Goal: Information Seeking & Learning: Compare options

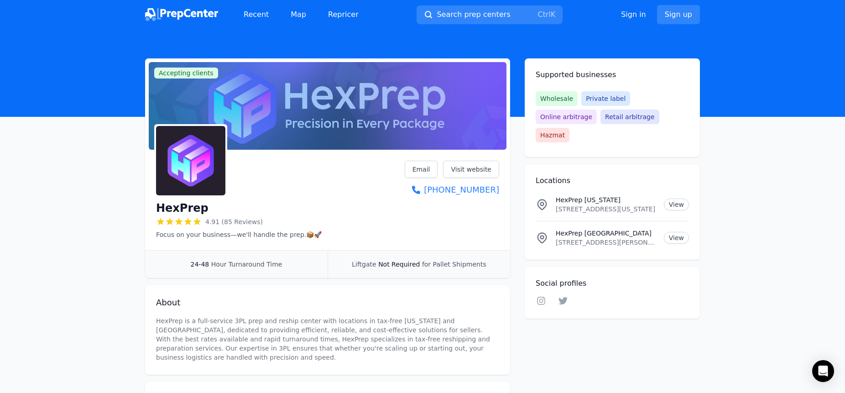
click at [188, 221] on icon at bounding box center [188, 221] width 7 height 6
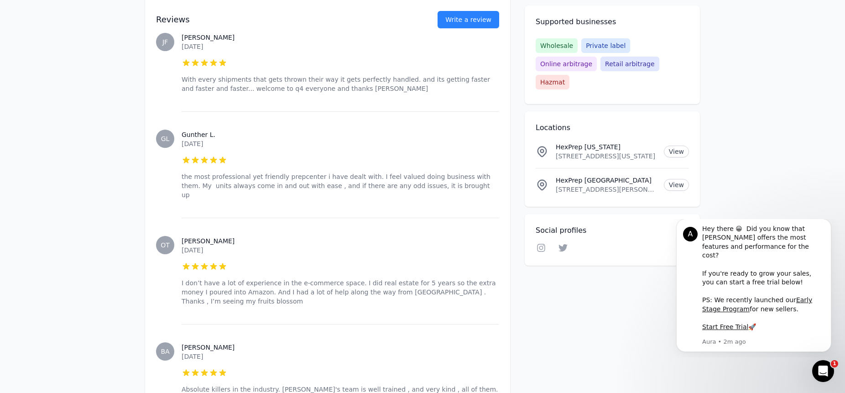
scroll to position [456, 0]
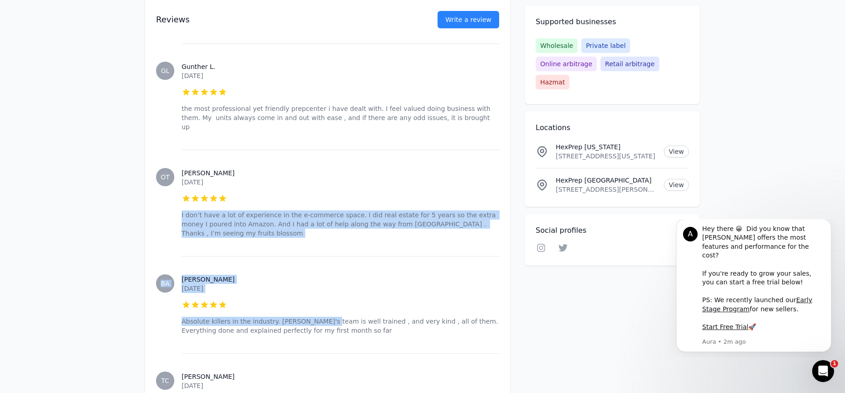
drag, startPoint x: 197, startPoint y: 188, endPoint x: 313, endPoint y: 300, distance: 161.4
click at [313, 317] on p "Absolute killers in the industry. [PERSON_NAME]'s team is well trained , and ve…" at bounding box center [341, 326] width 318 height 18
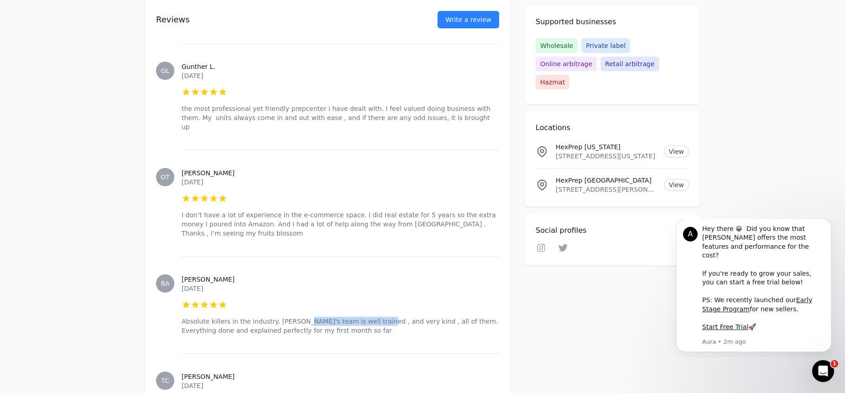
drag, startPoint x: 289, startPoint y: 303, endPoint x: 357, endPoint y: 304, distance: 67.6
click at [357, 317] on p "Absolute killers in the industry. [PERSON_NAME]'s team is well trained , and ve…" at bounding box center [341, 326] width 318 height 18
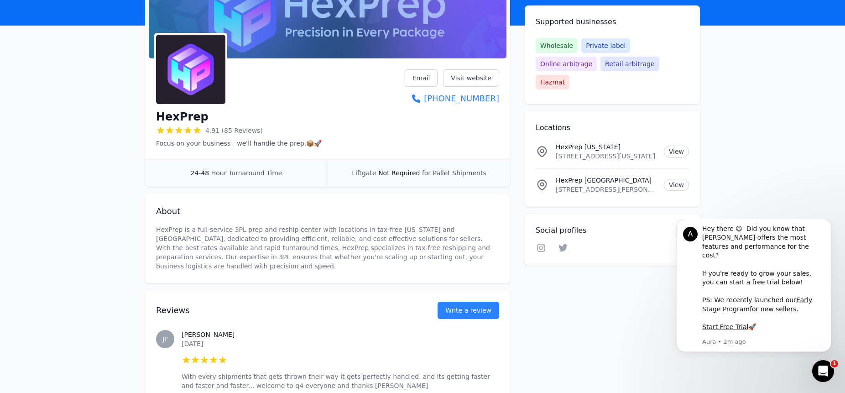
scroll to position [0, 0]
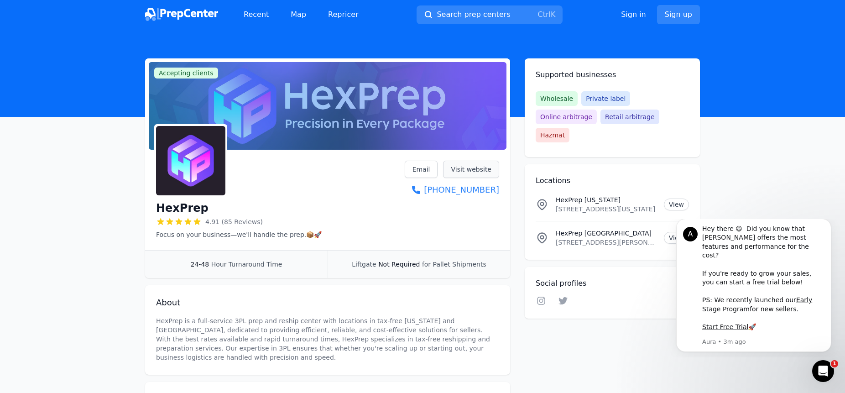
click at [466, 165] on link "Visit website" at bounding box center [471, 169] width 56 height 17
click at [447, 11] on span "Search prep centers" at bounding box center [473, 14] width 73 height 11
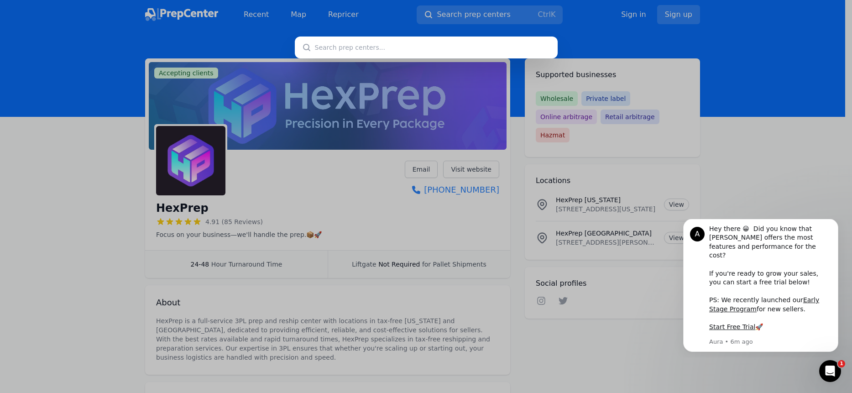
type input "[PERSON_NAME] Services"
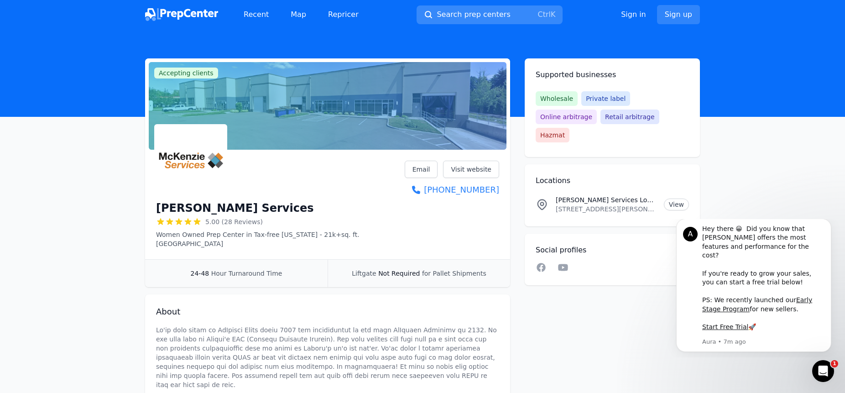
click at [450, 16] on span "Search prep centers" at bounding box center [473, 14] width 73 height 11
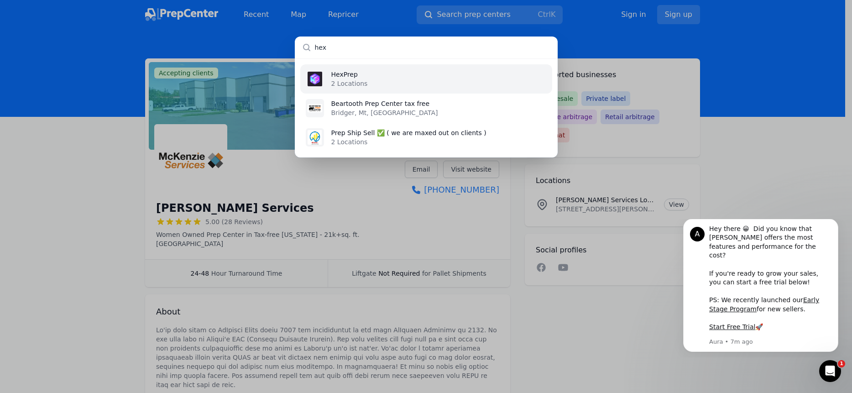
type input "hex"
click at [335, 73] on p "HexPrep" at bounding box center [349, 74] width 37 height 9
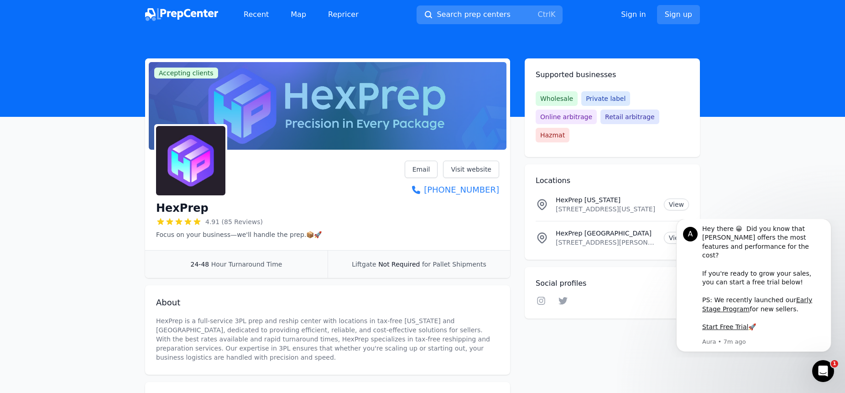
click at [460, 19] on span "Search prep centers" at bounding box center [473, 14] width 73 height 11
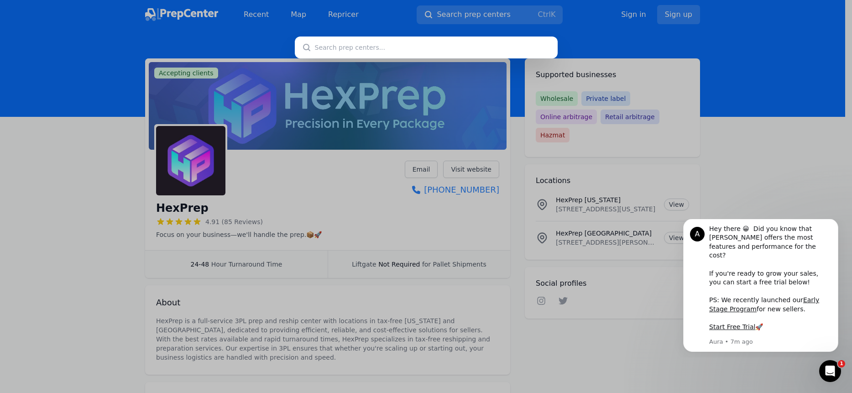
type input "Prep Center Tax Free"
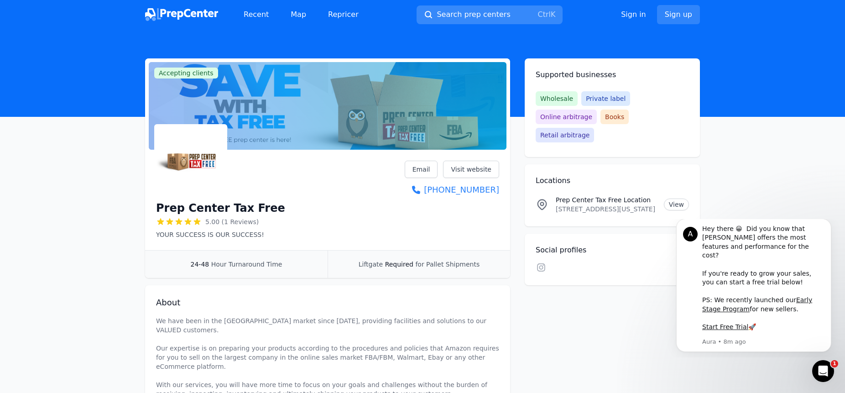
click at [458, 14] on span "Search prep centers" at bounding box center [473, 14] width 73 height 11
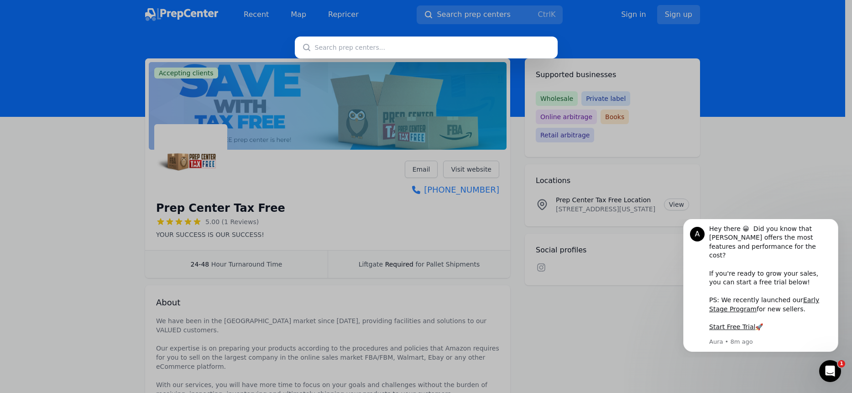
type input "Proven Prep Center"
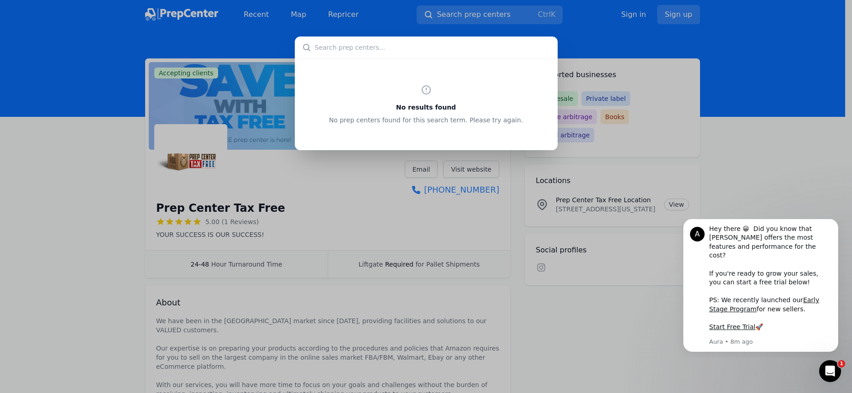
click at [482, 11] on div "No results found No prep centers found for this search term. Please try again." at bounding box center [426, 196] width 852 height 393
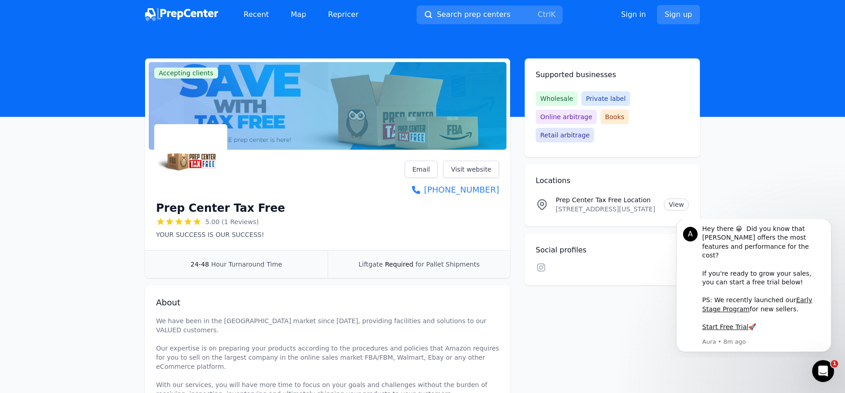
click at [461, 4] on div "Recent Map Repricer Search prep centers Ctrl K Open main menu Sign in Sign up" at bounding box center [422, 14] width 555 height 29
click at [460, 17] on span "Search prep centers" at bounding box center [473, 14] width 73 height 11
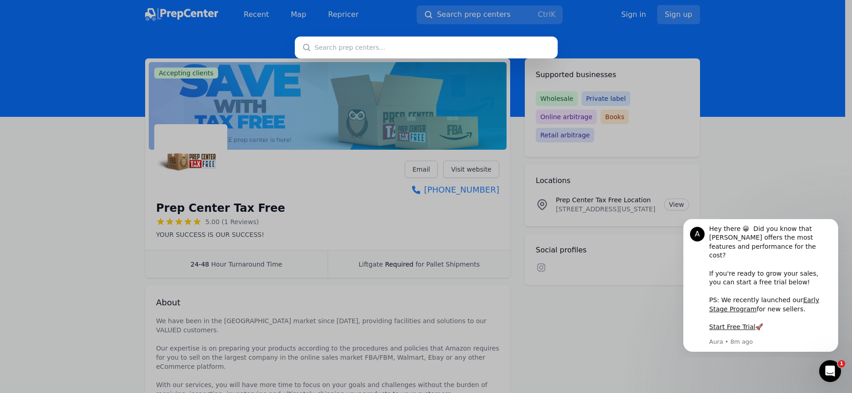
type input "Proven Prep Center"
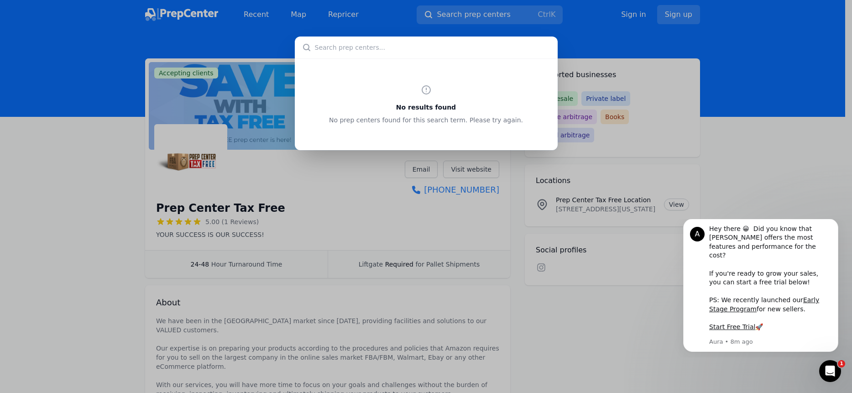
click at [445, 54] on input "text" at bounding box center [426, 48] width 263 height 22
click at [456, 21] on div "No results found No prep centers found for this search term. Please try again." at bounding box center [426, 196] width 852 height 393
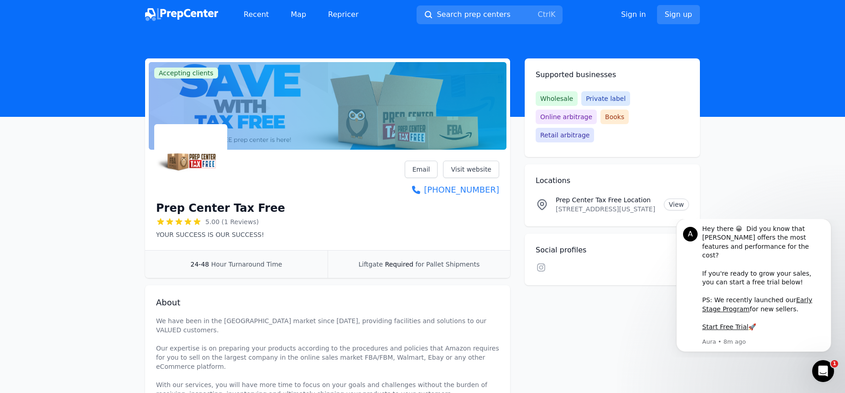
click at [456, 21] on button "Search prep centers Ctrl K" at bounding box center [490, 14] width 146 height 19
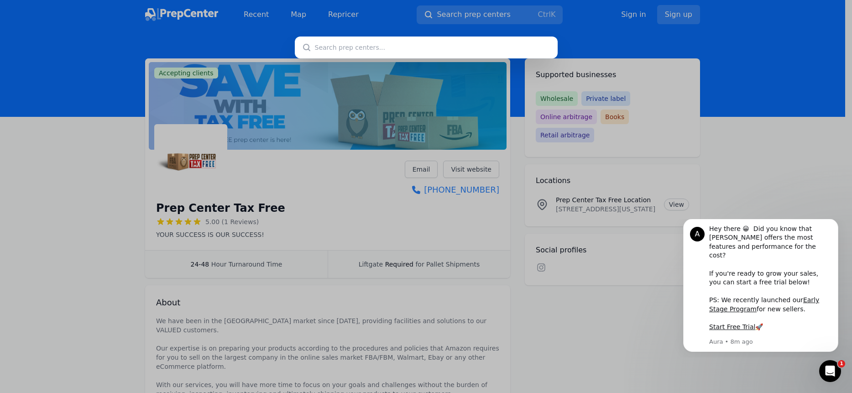
type input "Proven Prep Center"
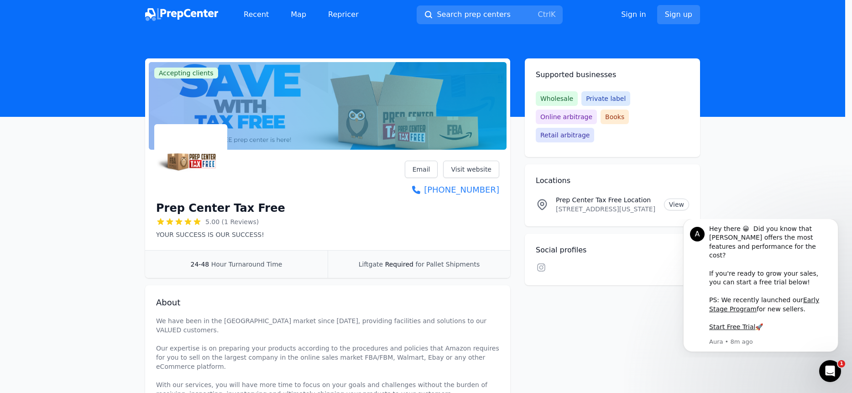
click at [442, 18] on div at bounding box center [426, 196] width 852 height 393
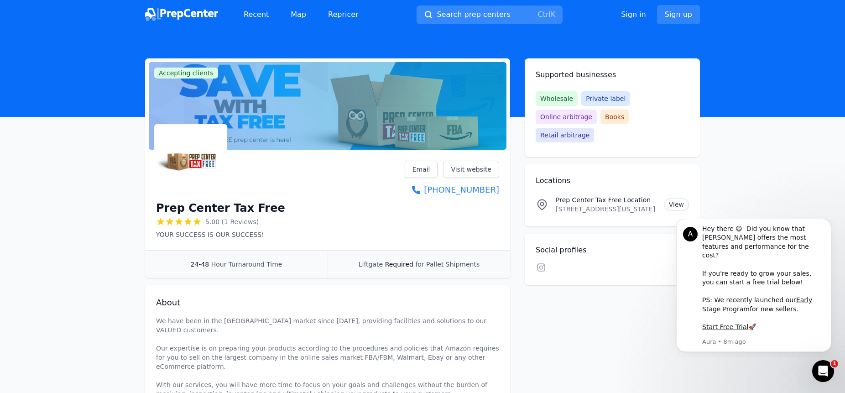
click at [476, 13] on span "Search prep centers" at bounding box center [473, 14] width 73 height 11
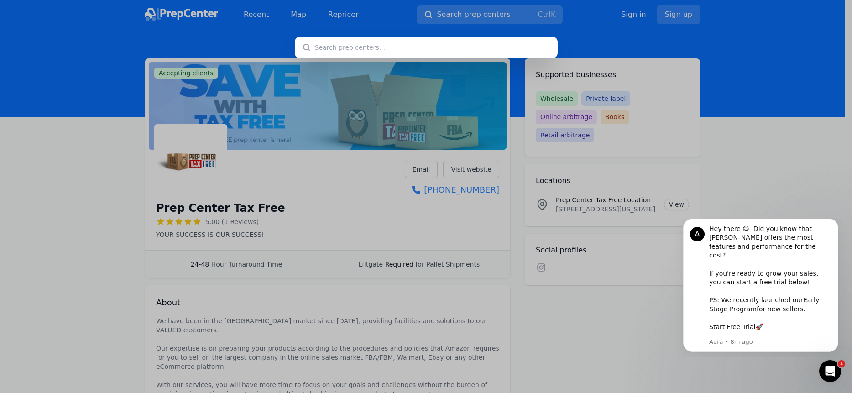
type input "ReadySet Prep N Pack"
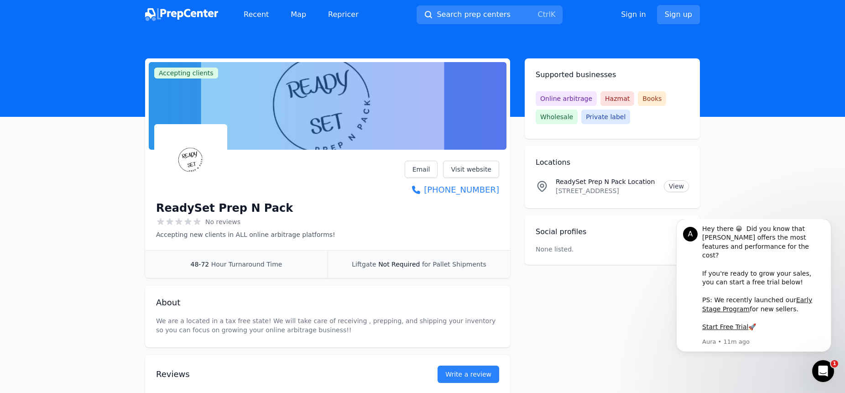
click at [152, 14] on img at bounding box center [181, 14] width 73 height 13
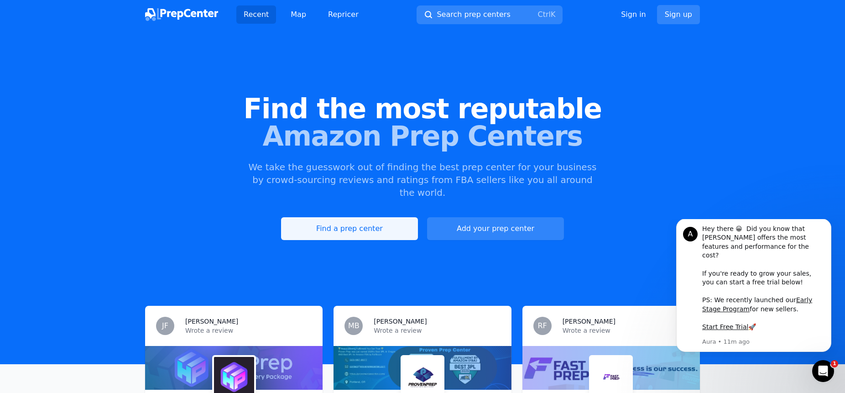
click at [338, 217] on link "Find a prep center" at bounding box center [349, 228] width 137 height 23
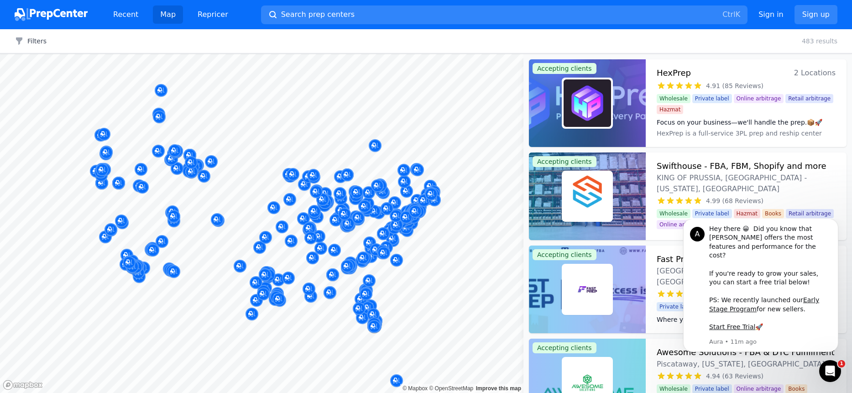
click at [61, 10] on img at bounding box center [51, 14] width 73 height 13
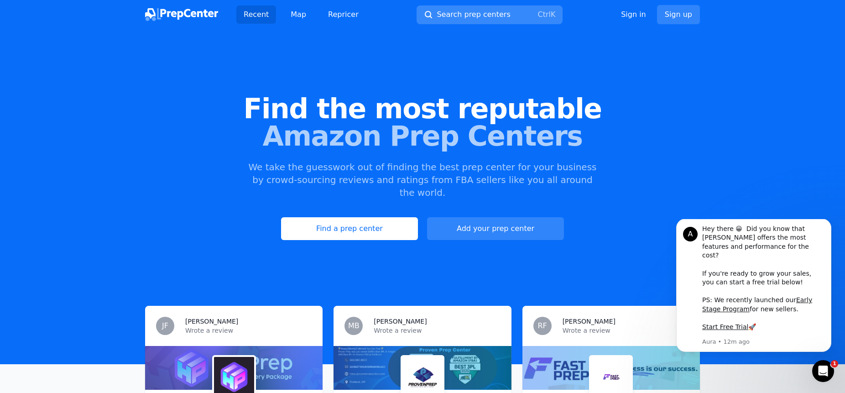
click at [477, 11] on span "Search prep centers" at bounding box center [473, 14] width 73 height 11
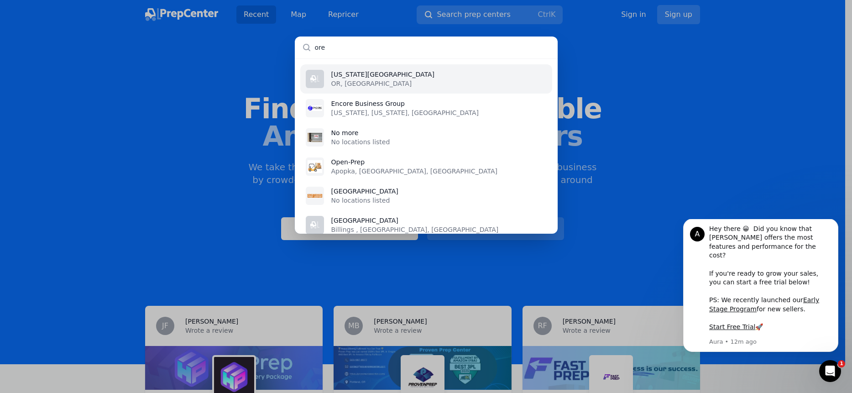
type input "ore"
click at [433, 69] on li "[US_STATE][GEOGRAPHIC_DATA] OR, [GEOGRAPHIC_DATA]" at bounding box center [426, 78] width 252 height 29
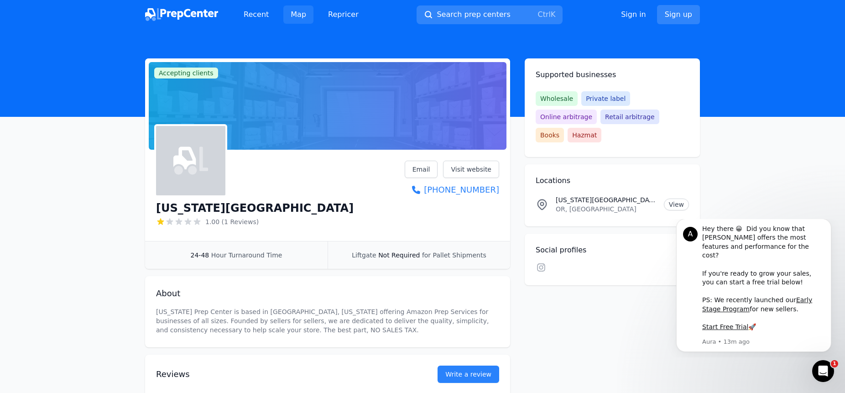
click at [299, 10] on link "Map" at bounding box center [298, 14] width 30 height 18
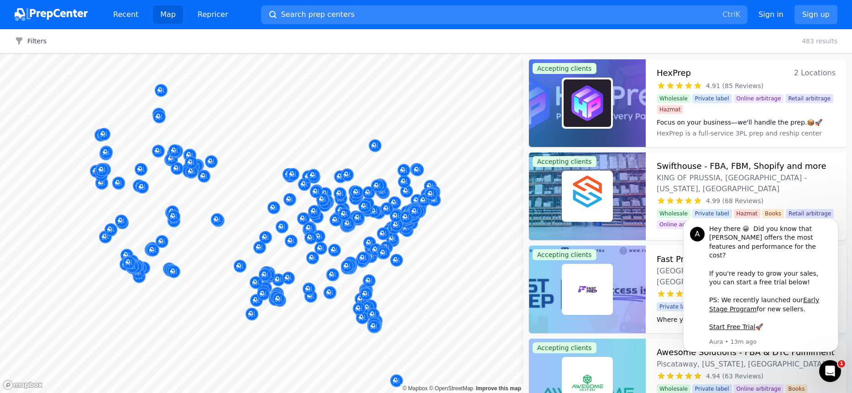
click at [113, 190] on button "Map marker" at bounding box center [118, 184] width 13 height 14
click at [129, 176] on div at bounding box center [142, 176] width 175 height 7
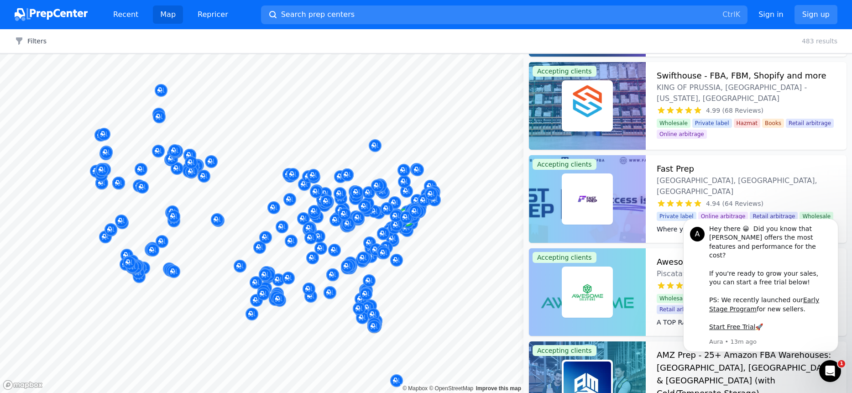
scroll to position [91, 0]
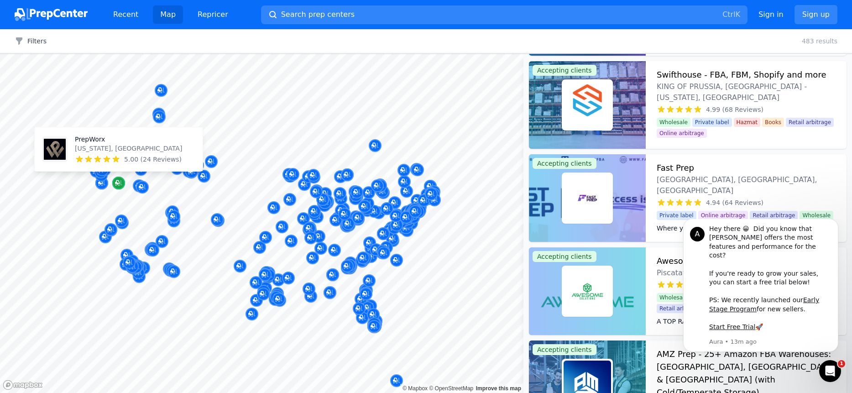
click at [120, 181] on icon "Map marker" at bounding box center [118, 182] width 7 height 9
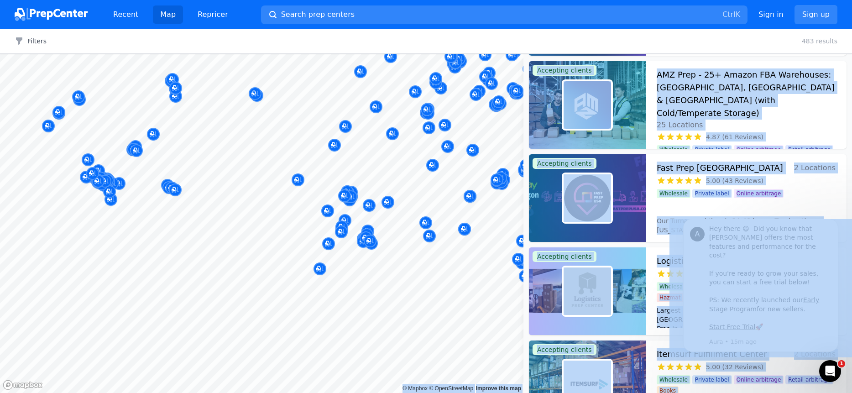
click at [305, 279] on body "Recent Map Repricer Search prep centers Ctrl K Open main menu Sign in Sign up F…" at bounding box center [426, 196] width 852 height 393
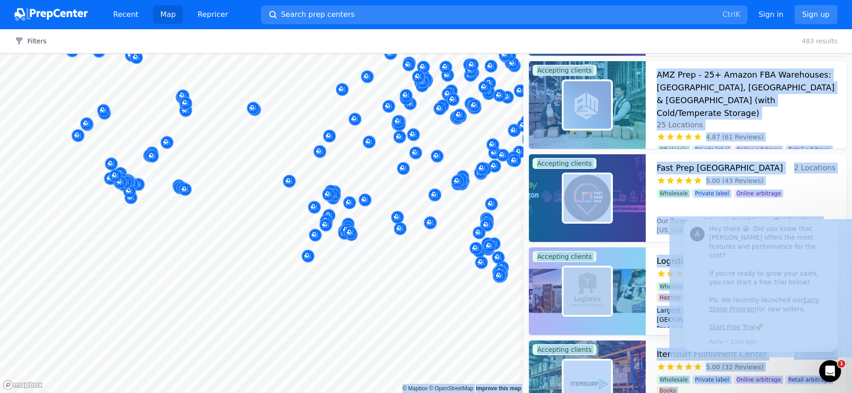
click at [253, 149] on div at bounding box center [211, 151] width 175 height 7
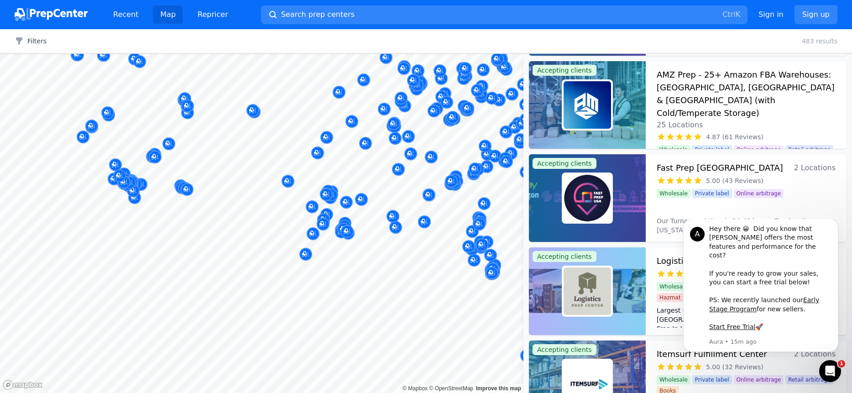
click at [253, 149] on div at bounding box center [211, 151] width 175 height 7
drag, startPoint x: 253, startPoint y: 149, endPoint x: 284, endPoint y: 200, distance: 60.2
click at [284, 200] on body "Recent Map Repricer Search prep centers Ctrl K Open main menu Sign in Sign up F…" at bounding box center [426, 196] width 852 height 393
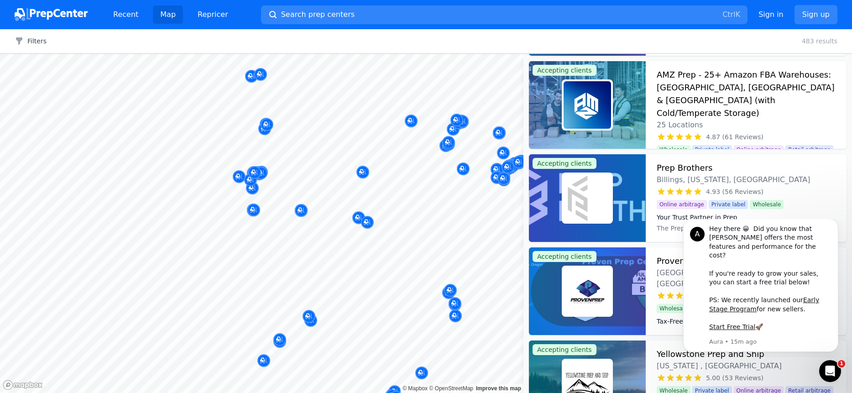
drag, startPoint x: 160, startPoint y: 302, endPoint x: 155, endPoint y: 153, distance: 148.4
click at [155, 153] on body "Recent Map Repricer Search prep centers Ctrl K Open main menu Sign in Sign up F…" at bounding box center [426, 196] width 852 height 393
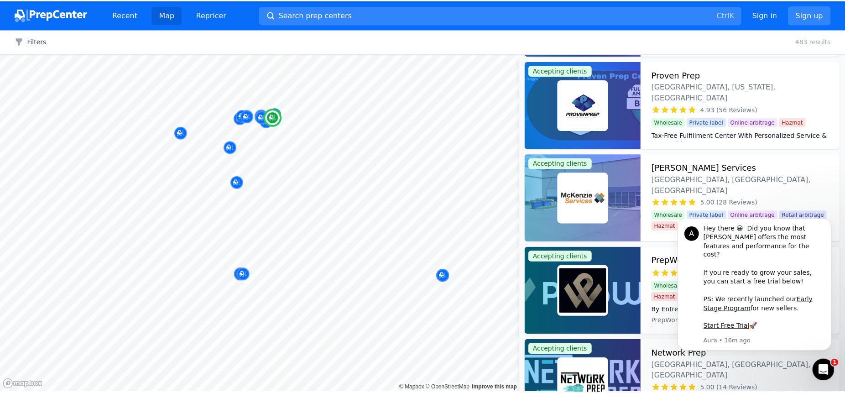
scroll to position [0, 0]
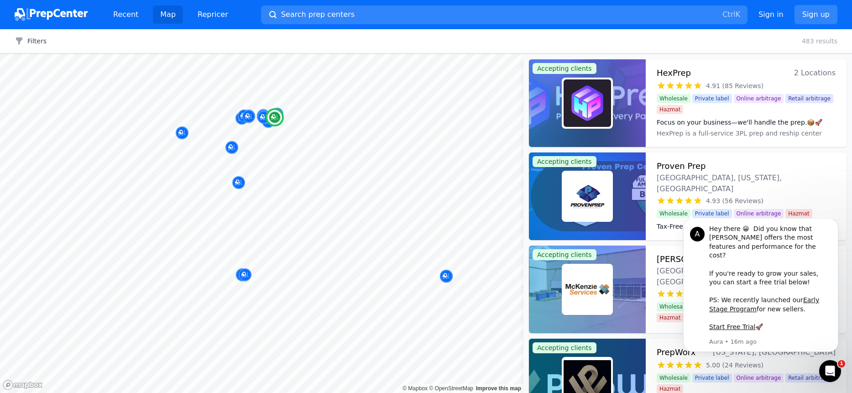
click at [677, 166] on h3 "Proven Prep" at bounding box center [681, 166] width 49 height 13
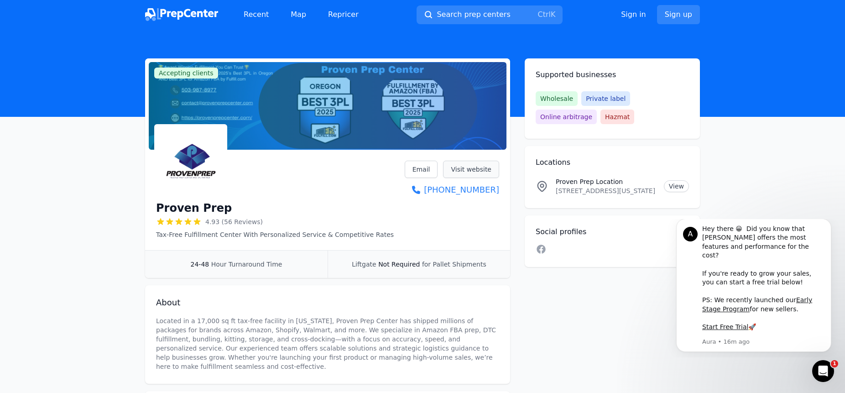
click at [471, 171] on link "Visit website" at bounding box center [471, 169] width 56 height 17
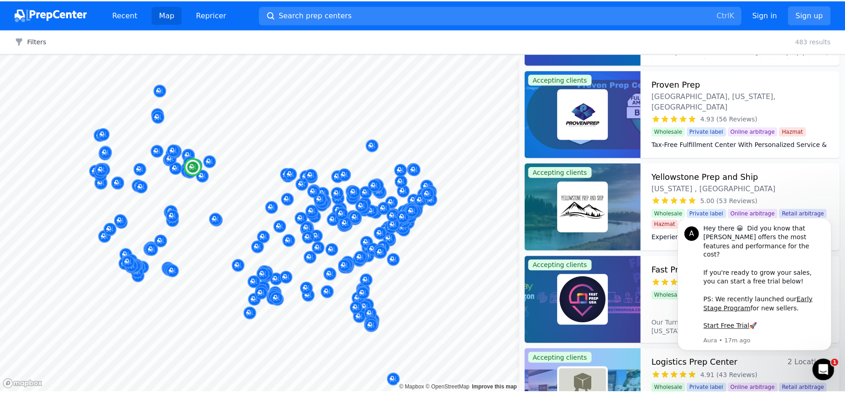
scroll to position [593, 0]
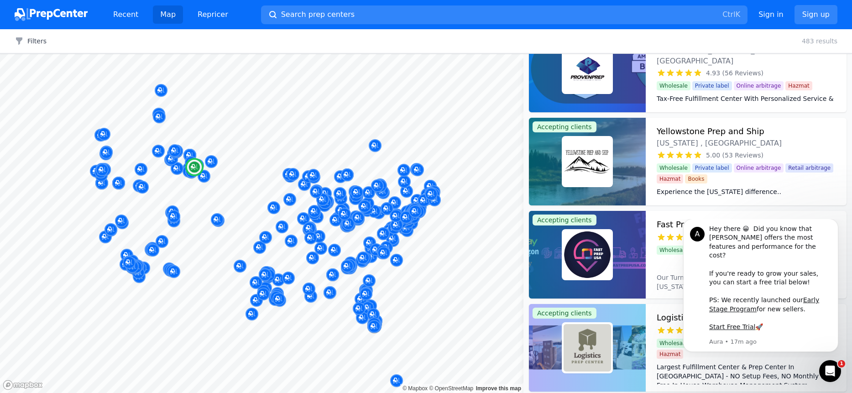
click at [735, 183] on div "Experience the Montana difference.. We are located in TAX FREE Montana. We offe…" at bounding box center [746, 190] width 179 height 15
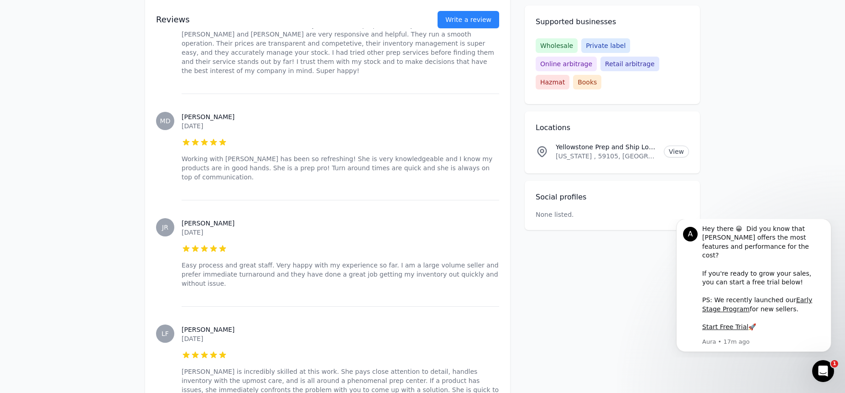
scroll to position [593, 0]
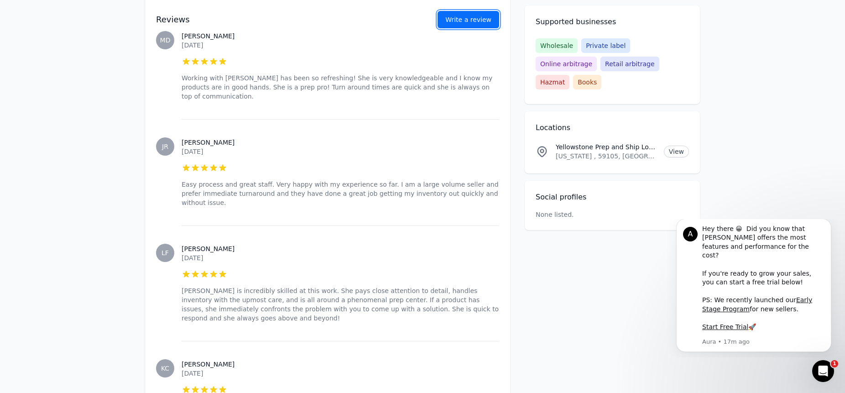
click at [483, 15] on link "Write a review" at bounding box center [469, 19] width 62 height 17
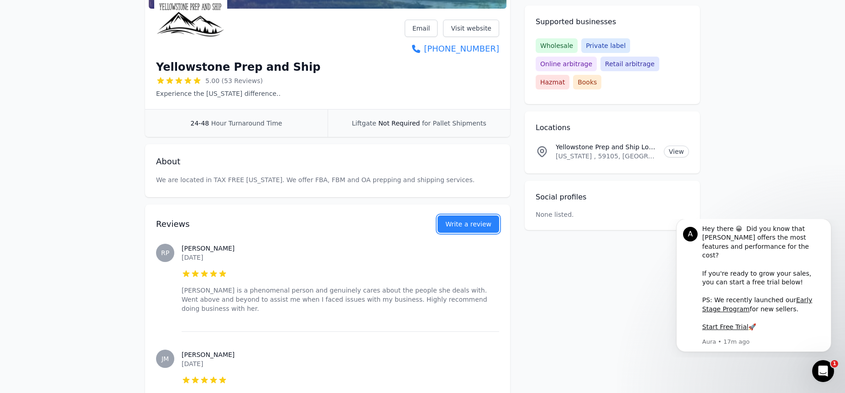
scroll to position [0, 0]
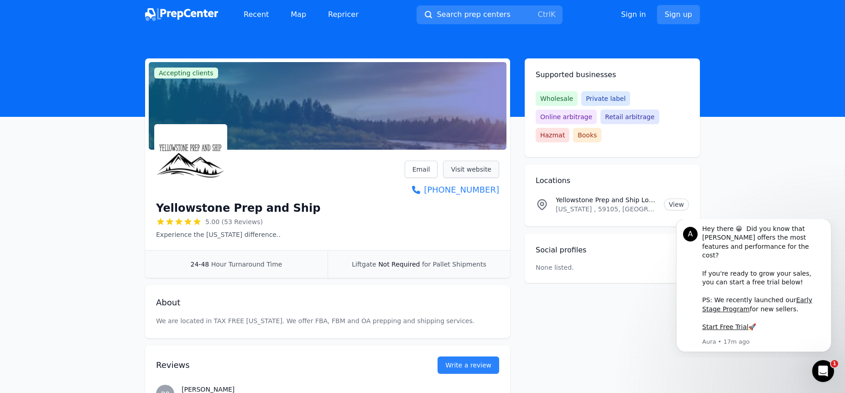
click at [463, 169] on link "Visit website" at bounding box center [471, 169] width 56 height 17
